Goal: Transaction & Acquisition: Purchase product/service

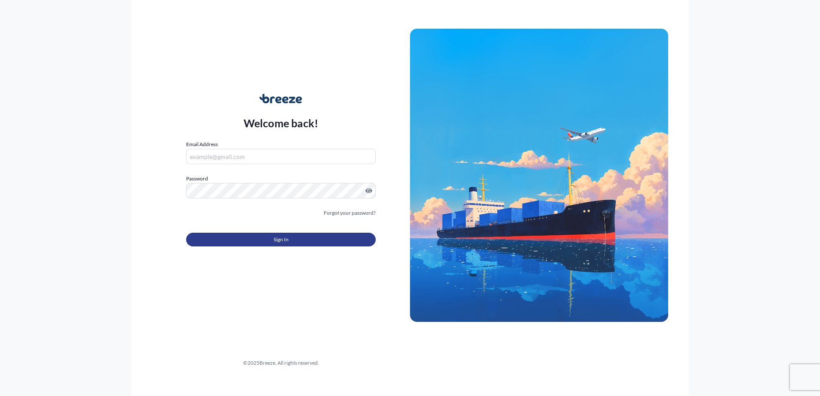
type input "[PERSON_NAME][EMAIL_ADDRESS][DOMAIN_NAME]"
click at [271, 240] on button "Sign In" at bounding box center [281, 240] width 190 height 14
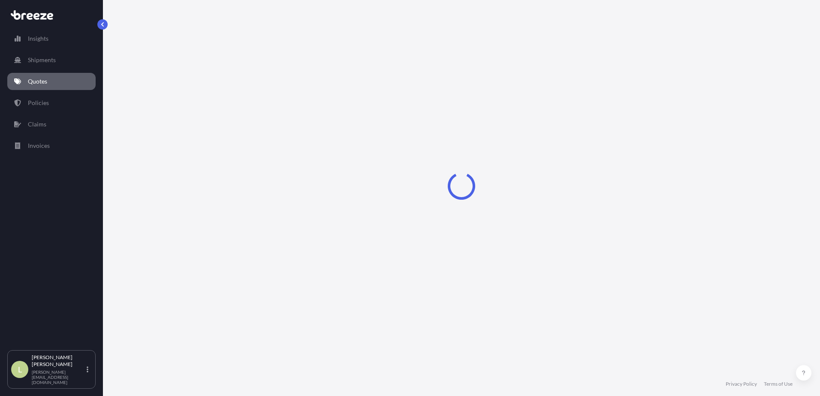
select select "Sea"
select select "1"
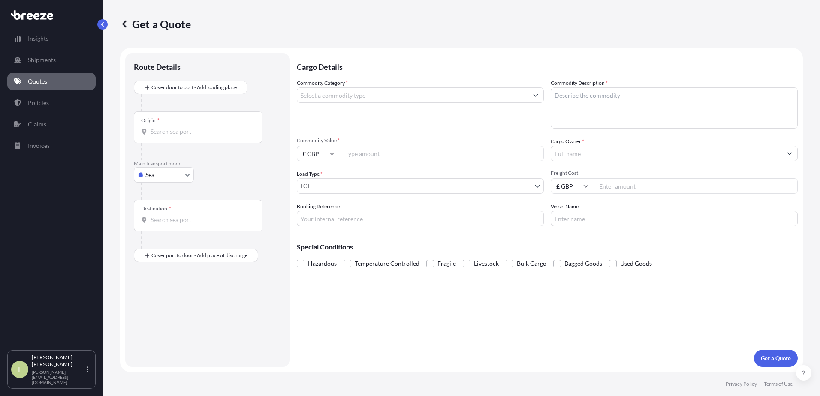
click at [347, 96] on input "Commodity Category *" at bounding box center [412, 94] width 231 height 15
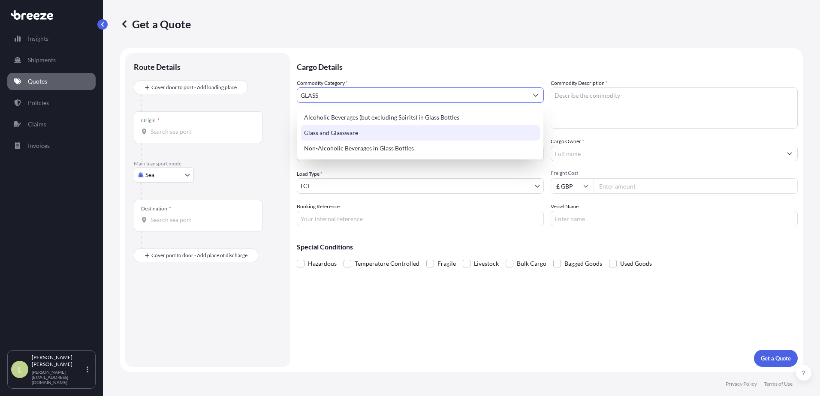
click at [342, 132] on div "Glass and Glassware" at bounding box center [420, 132] width 239 height 15
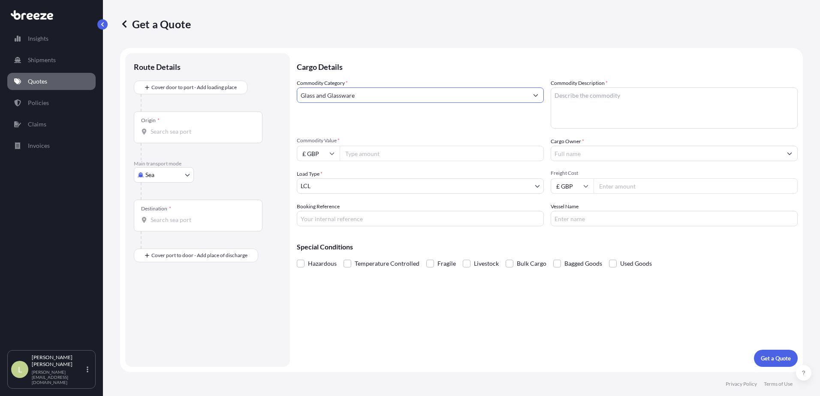
type input "Glass and Glassware"
click at [447, 264] on span "Fragile" at bounding box center [446, 263] width 18 height 13
click at [426, 257] on input "Fragile" at bounding box center [426, 257] width 0 height 0
click at [577, 94] on textarea "Commodity Description *" at bounding box center [673, 107] width 247 height 41
type textarea "D"
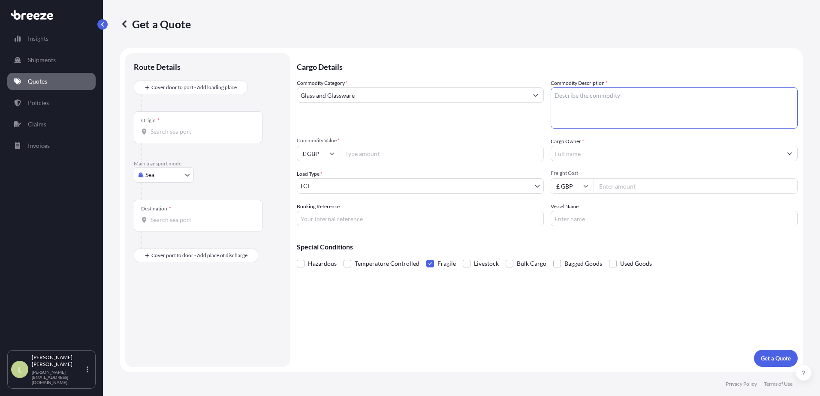
type textarea "s"
type textarea "SAFETY GLASS"
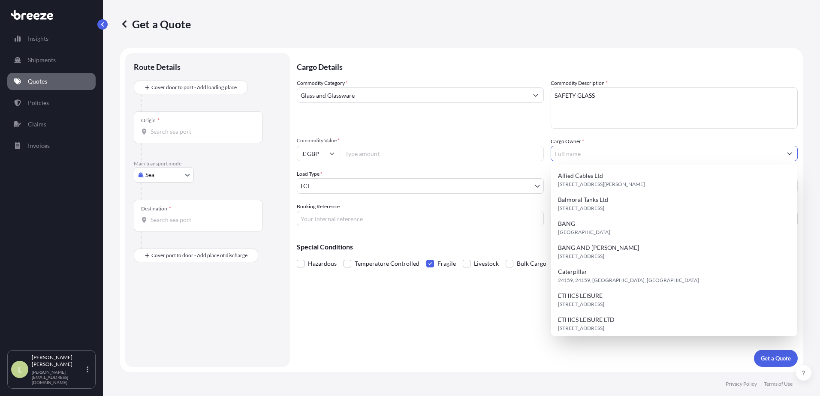
click at [605, 156] on input "Cargo Owner *" at bounding box center [666, 153] width 231 height 15
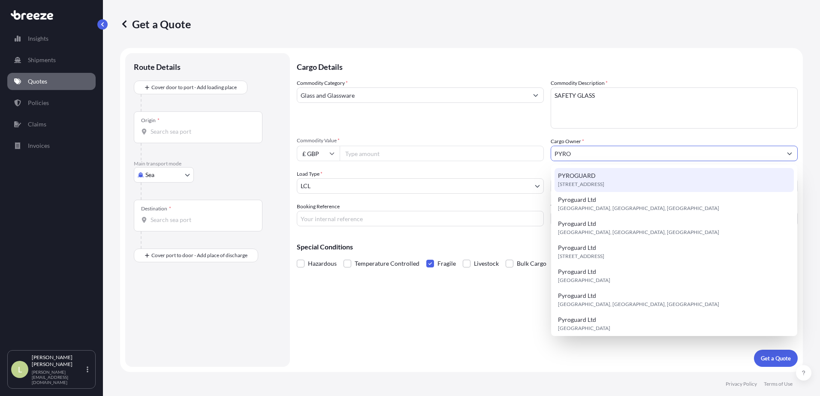
click at [594, 183] on span "[STREET_ADDRESS]" at bounding box center [581, 184] width 46 height 9
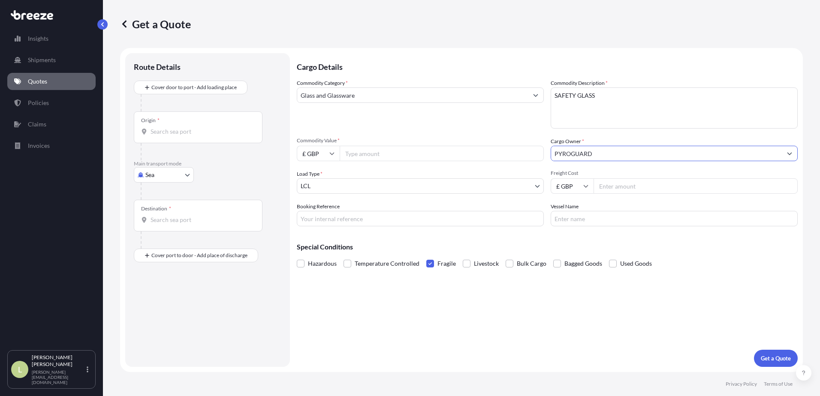
type input "PYROGUARD"
click at [432, 186] on body "1 option available. 0 options available. 8 options available. Insights Shipment…" at bounding box center [410, 198] width 820 height 396
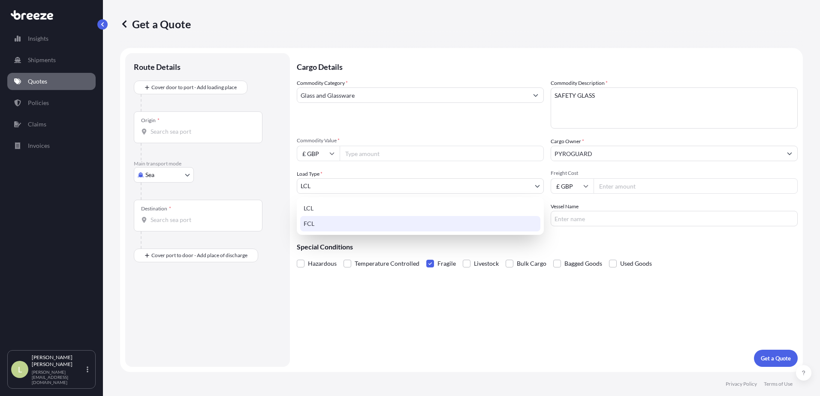
click at [414, 220] on div "FCL" at bounding box center [420, 223] width 240 height 15
select select "2"
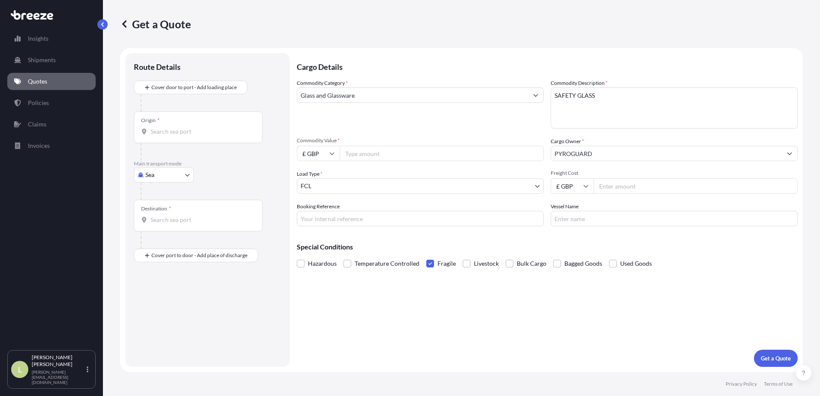
click at [416, 155] on input "Commodity Value *" at bounding box center [442, 153] width 204 height 15
drag, startPoint x: 393, startPoint y: 151, endPoint x: 408, endPoint y: 155, distance: 15.5
click at [393, 151] on input "Commodity Value *" at bounding box center [442, 153] width 204 height 15
type input "5"
type input "52504.40"
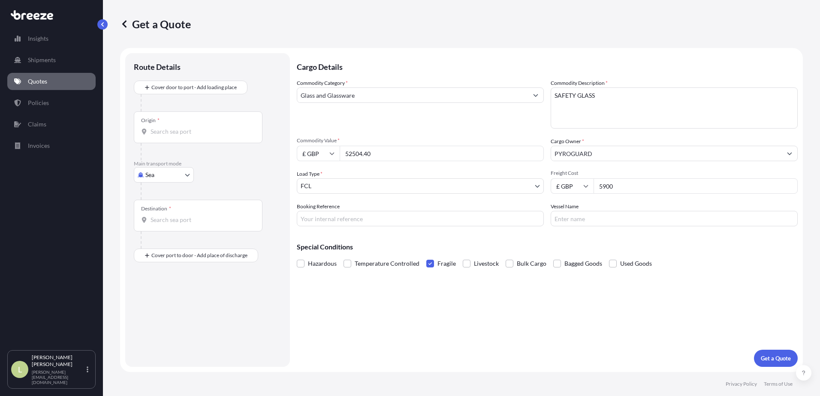
type input "5900"
type input "s"
type input "S00006490"
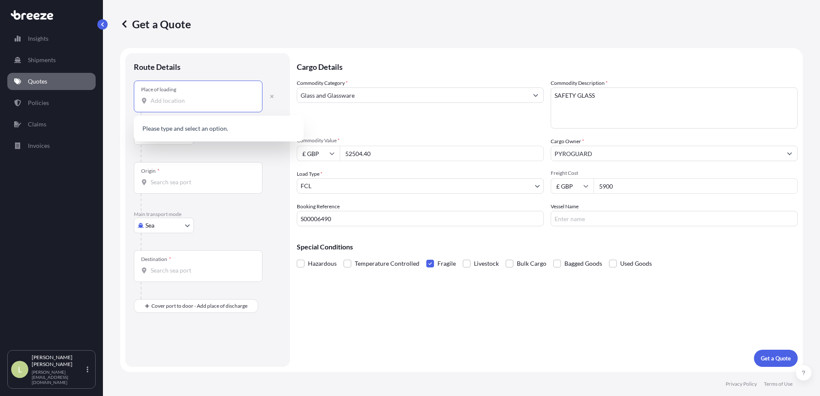
click at [177, 103] on input "Place of loading" at bounding box center [200, 100] width 101 height 9
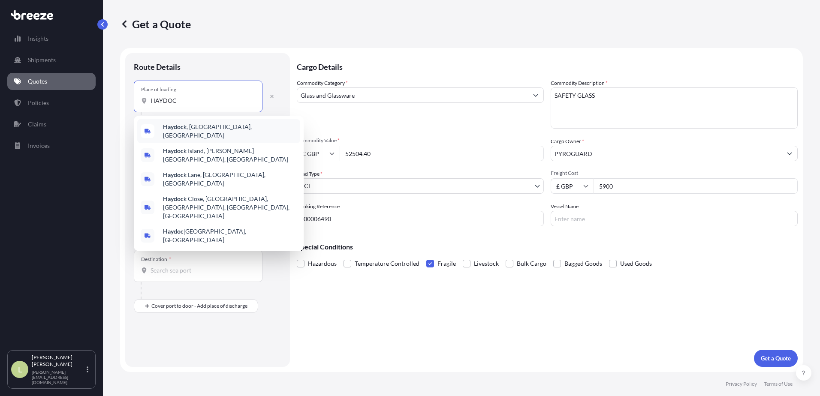
click at [180, 130] on b "Haydoc" at bounding box center [173, 126] width 21 height 7
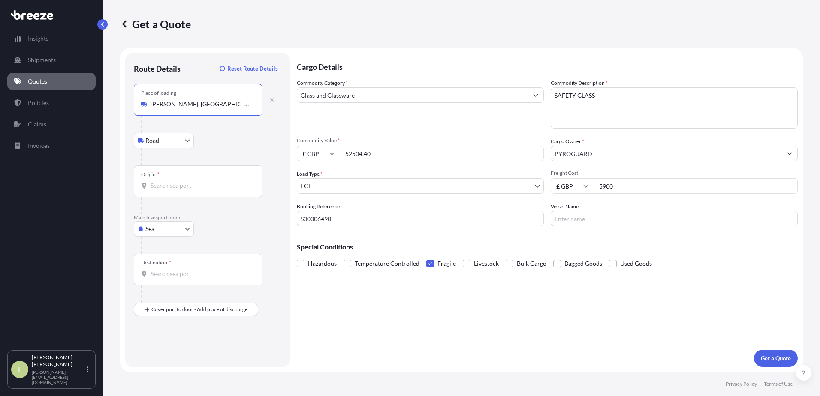
type input "[PERSON_NAME], [GEOGRAPHIC_DATA], [GEOGRAPHIC_DATA]"
click at [176, 181] on input "Origin *" at bounding box center [200, 185] width 101 height 9
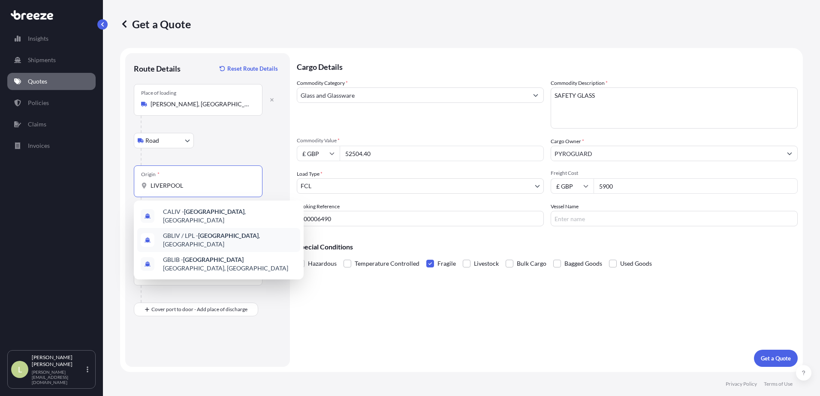
click at [179, 230] on div "GBLIV / LPL - [GEOGRAPHIC_DATA] , [GEOGRAPHIC_DATA]" at bounding box center [218, 240] width 163 height 24
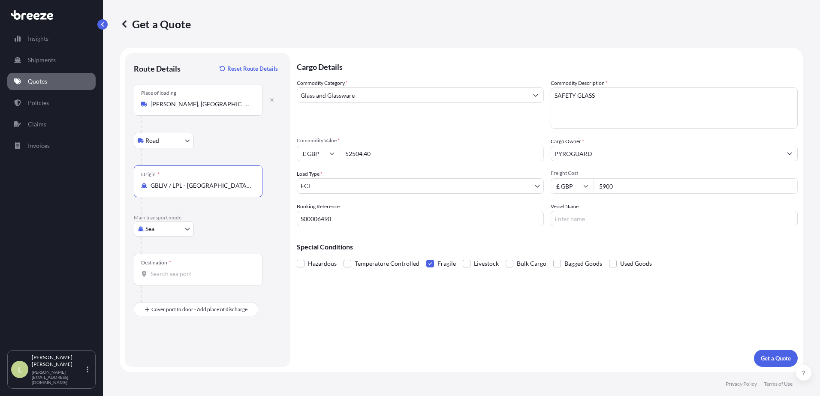
type input "GBLIV / LPL - [GEOGRAPHIC_DATA], [GEOGRAPHIC_DATA]"
click at [166, 271] on input "Destination *" at bounding box center [200, 274] width 101 height 9
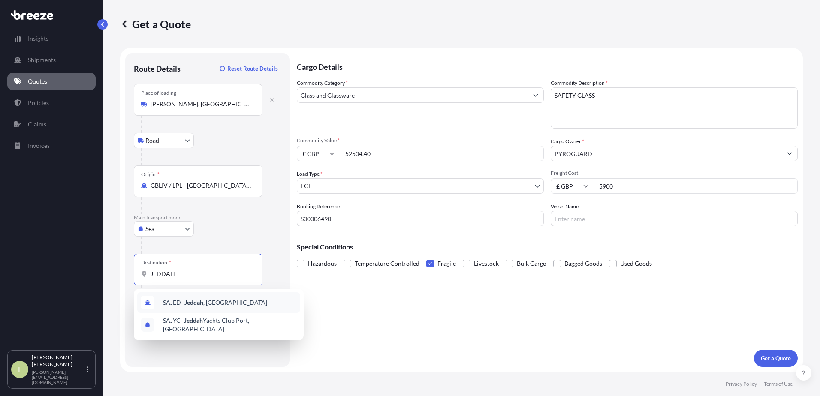
click at [181, 301] on span "SAJED - [GEOGRAPHIC_DATA] , [GEOGRAPHIC_DATA]" at bounding box center [215, 302] width 104 height 9
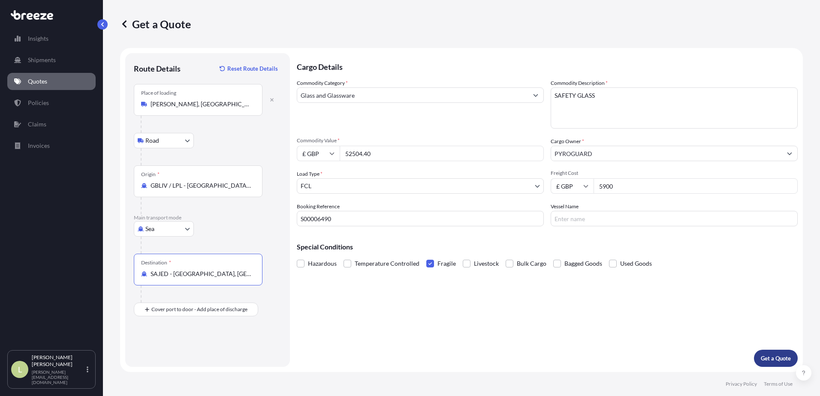
type input "SAJED - [GEOGRAPHIC_DATA], [GEOGRAPHIC_DATA]"
click at [785, 358] on p "Get a Quote" at bounding box center [776, 358] width 30 height 9
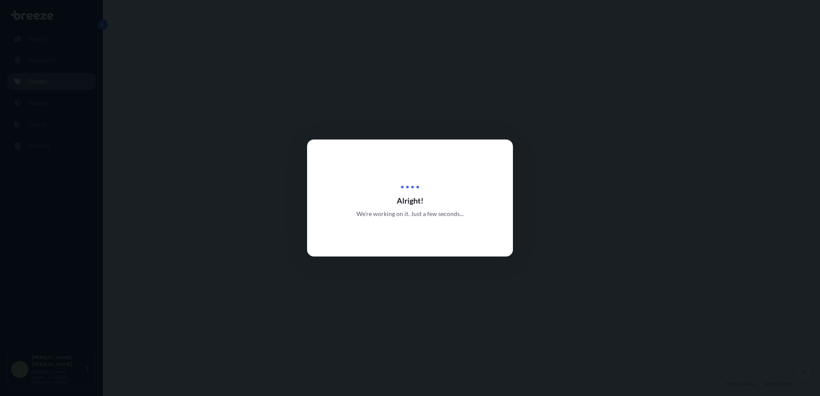
select select "Road"
select select "Sea"
select select "2"
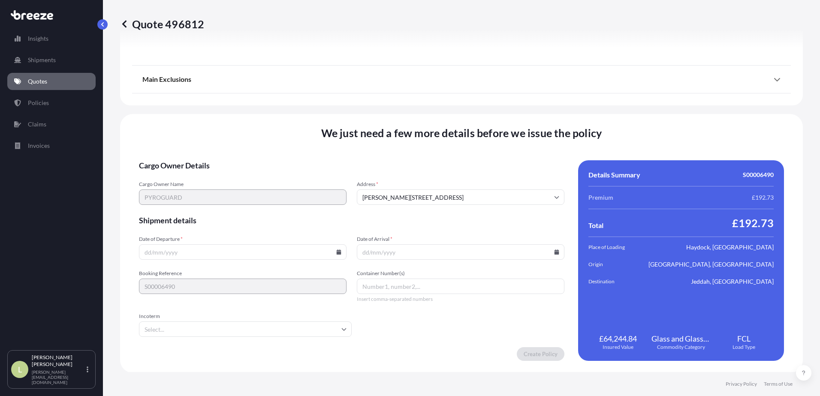
scroll to position [1033, 0]
click at [300, 253] on input "Date of Departure *" at bounding box center [243, 251] width 208 height 15
click at [336, 249] on icon at bounding box center [338, 251] width 5 height 5
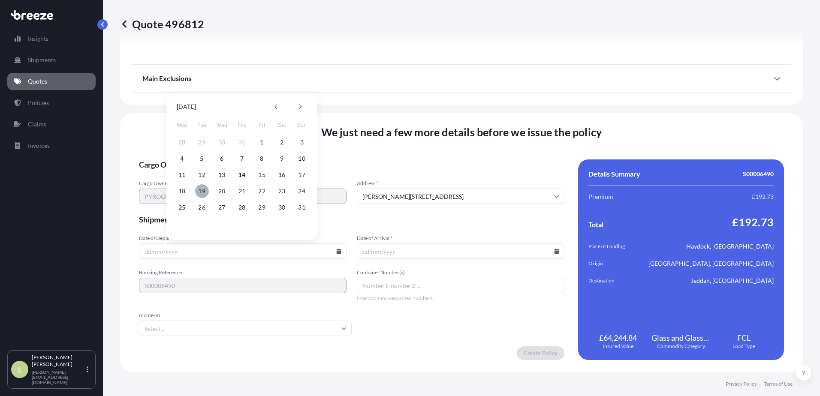
click at [205, 189] on button "19" at bounding box center [202, 191] width 14 height 14
type input "[DATE]"
click at [554, 253] on icon at bounding box center [556, 251] width 5 height 5
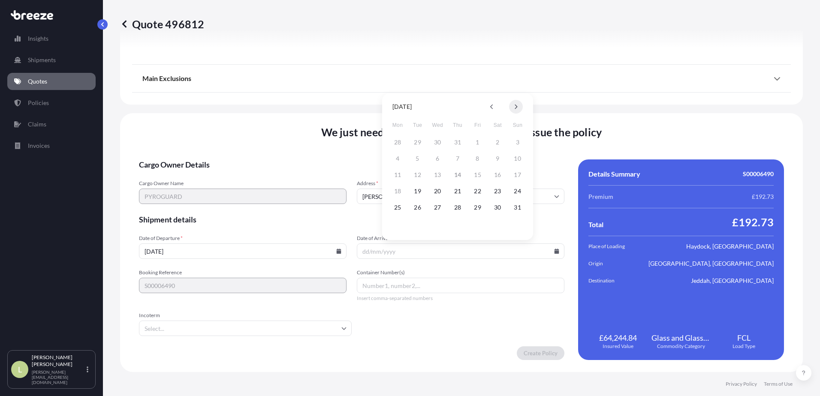
click at [516, 100] on button at bounding box center [516, 107] width 14 height 14
click at [519, 156] on button "14" at bounding box center [518, 159] width 14 height 14
type input "[DATE]"
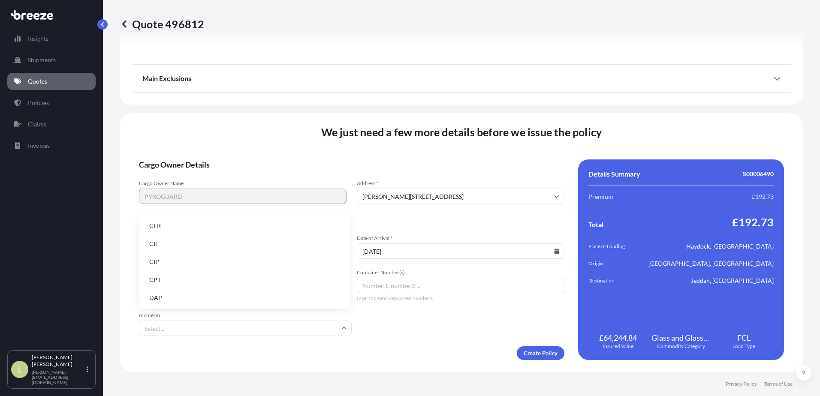
click at [320, 328] on input "Incoterm" at bounding box center [245, 328] width 213 height 15
click at [284, 240] on li "CIF" at bounding box center [244, 244] width 204 height 16
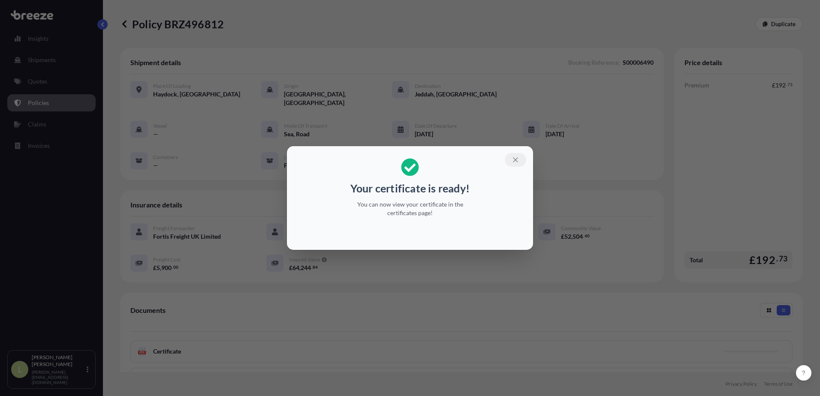
click at [520, 162] on button "button" at bounding box center [515, 160] width 21 height 14
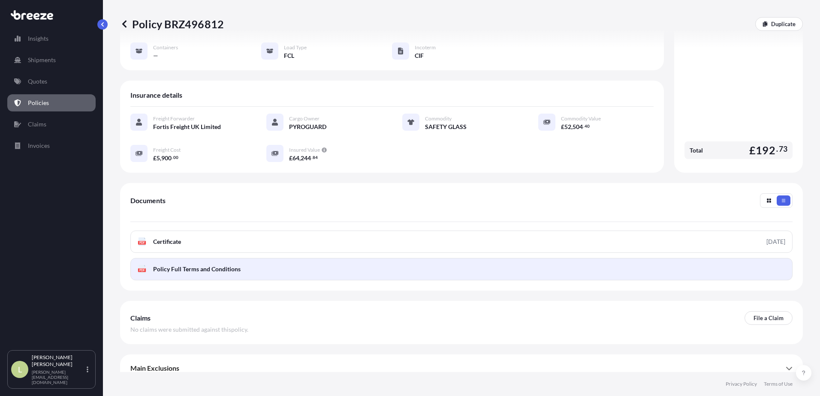
scroll to position [111, 0]
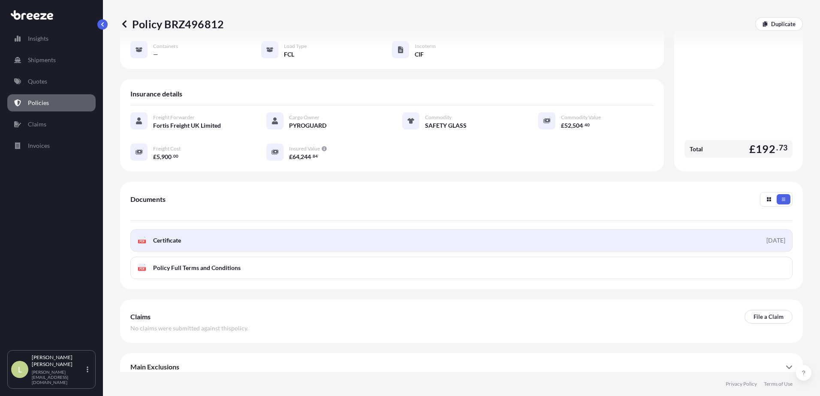
click at [223, 235] on link "PDF Certificate [DATE]" at bounding box center [461, 240] width 662 height 22
click at [237, 241] on link "PDF Certificate [DATE]" at bounding box center [461, 240] width 662 height 22
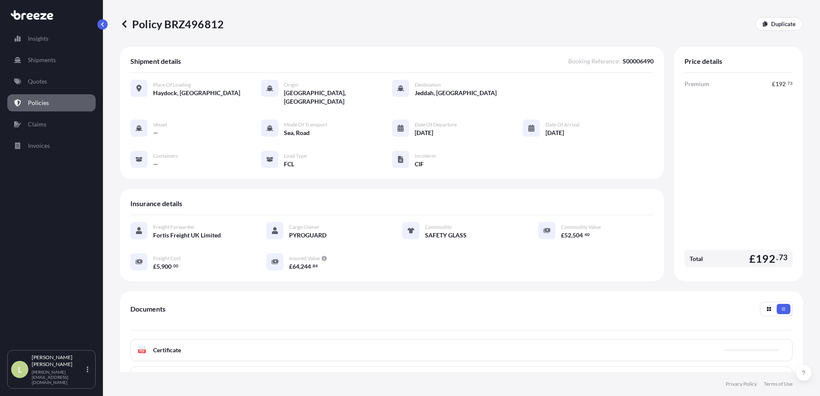
scroll to position [0, 0]
click at [49, 102] on link "Policies" at bounding box center [51, 102] width 88 height 17
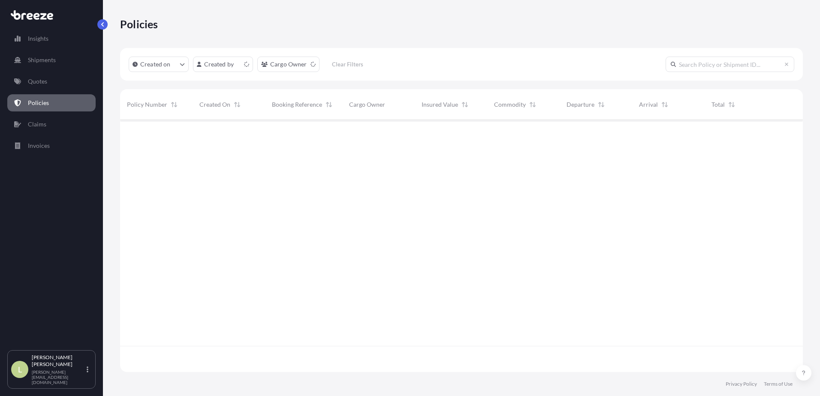
scroll to position [250, 676]
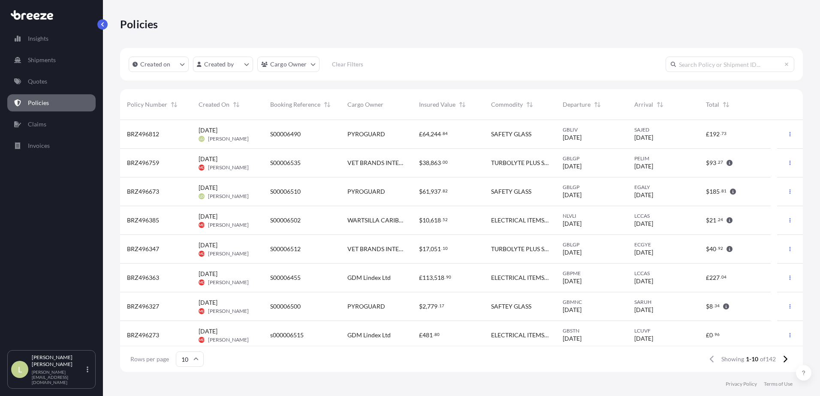
click at [266, 138] on div "S00006490" at bounding box center [301, 134] width 77 height 29
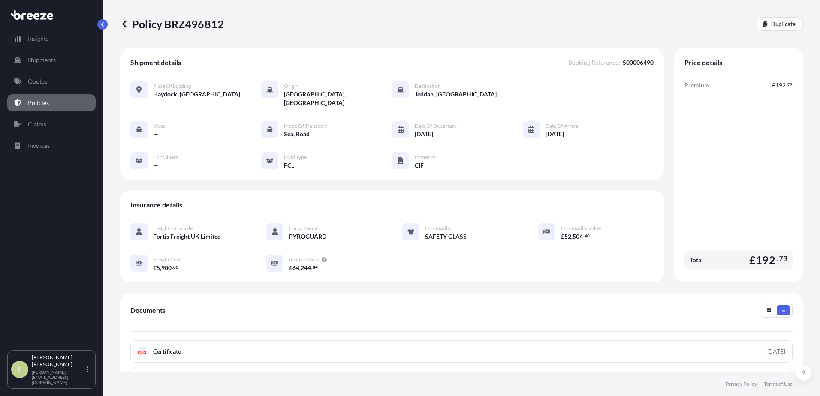
click at [221, 25] on p "Policy BRZ496812" at bounding box center [172, 24] width 104 height 14
click at [210, 25] on p "Policy BRZ496812" at bounding box center [172, 24] width 104 height 14
copy p "BRZ496812"
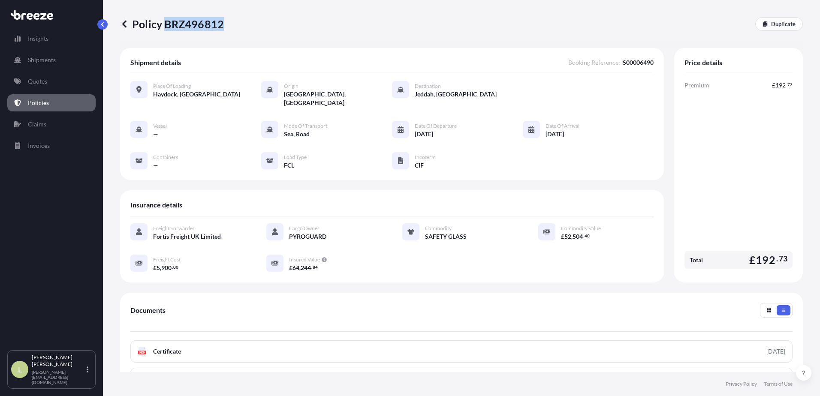
click at [731, 64] on div "Policy BRZ496812 Duplicate Shipment details Booking Reference : S00006490 Place…" at bounding box center [461, 186] width 717 height 372
